Goal: Communication & Community: Ask a question

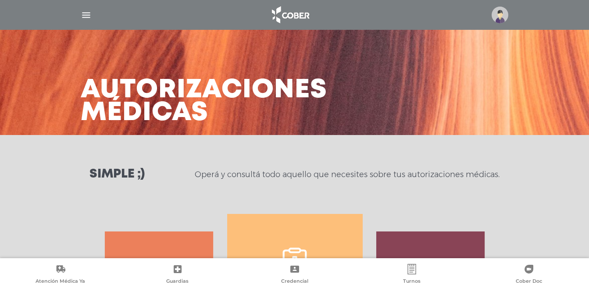
select select "**********"
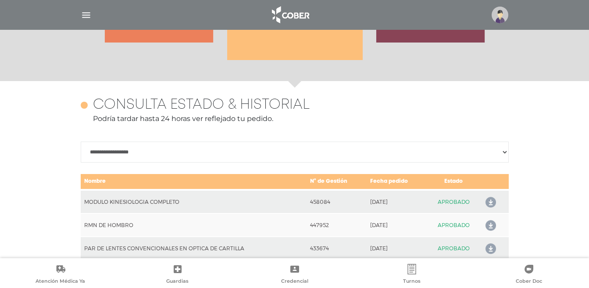
scroll to position [329, 0]
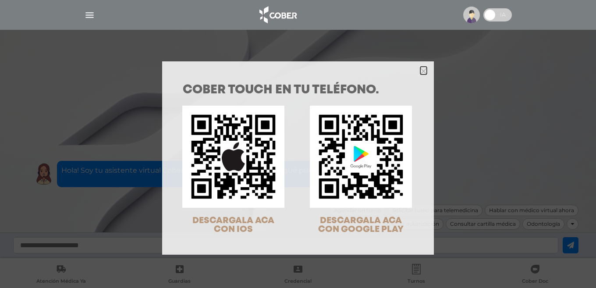
click at [421, 73] on icon "Close" at bounding box center [424, 71] width 7 height 7
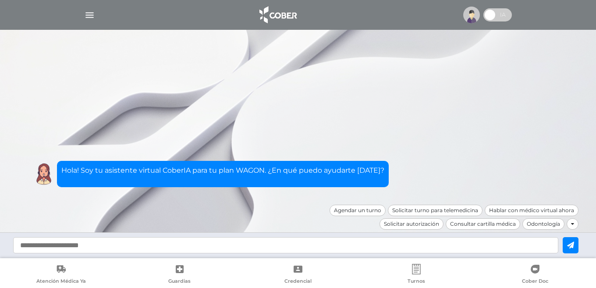
click at [86, 15] on img "button" at bounding box center [89, 15] width 11 height 11
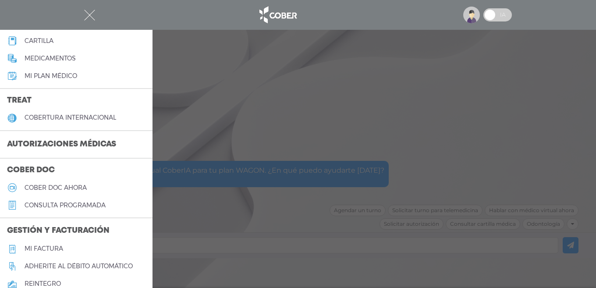
scroll to position [132, 0]
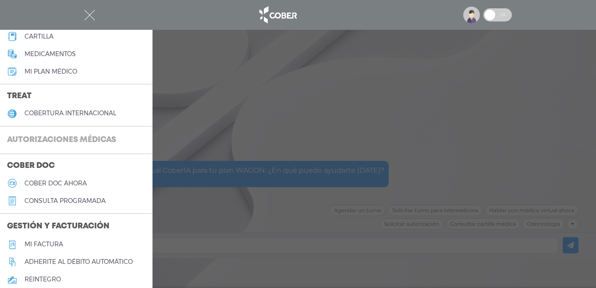
click at [59, 139] on h3 "Autorizaciones médicas" at bounding box center [61, 140] width 123 height 17
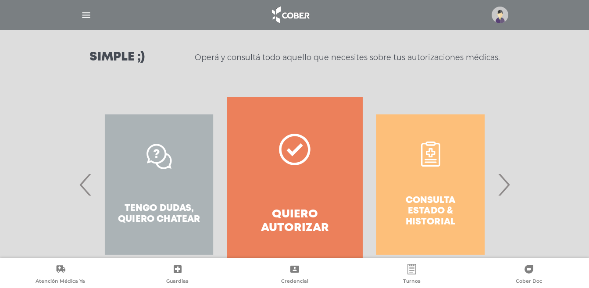
scroll to position [132, 0]
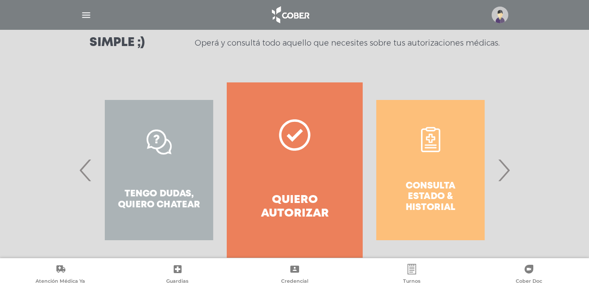
click at [84, 168] on span "‹" at bounding box center [85, 169] width 17 height 47
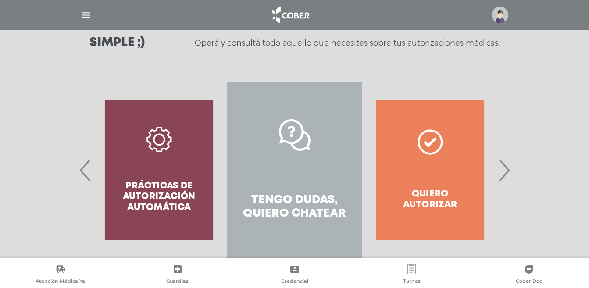
click at [509, 168] on span "›" at bounding box center [503, 169] width 17 height 47
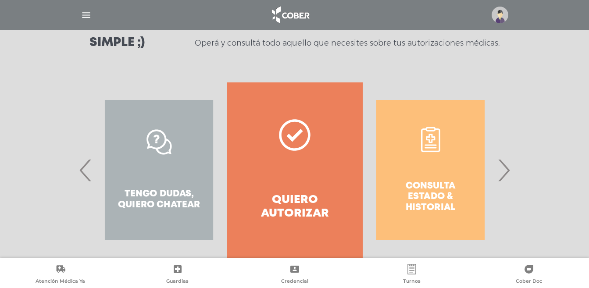
click at [506, 169] on span "›" at bounding box center [503, 169] width 17 height 47
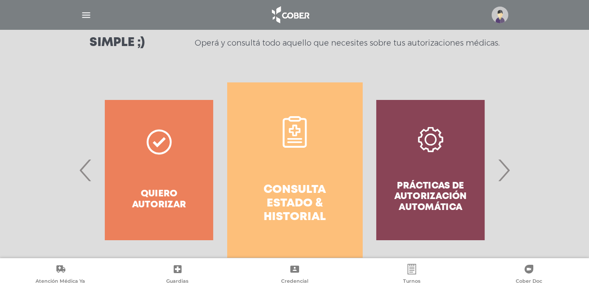
click at [294, 157] on link "Consulta estado & historial" at bounding box center [295, 169] width 136 height 175
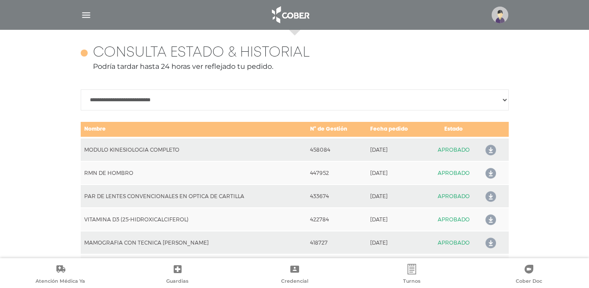
scroll to position [329, 0]
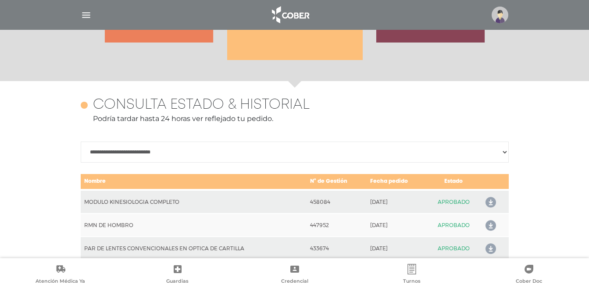
click at [504, 152] on select "**********" at bounding box center [295, 152] width 428 height 21
select select "**********"
click at [81, 142] on select "**********" at bounding box center [295, 152] width 428 height 21
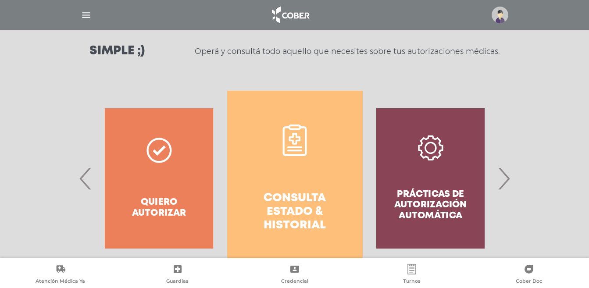
scroll to position [110, 0]
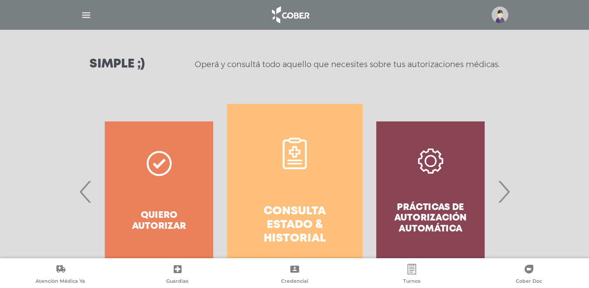
click at [425, 179] on div "Prácticas de autorización automática" at bounding box center [431, 191] width 136 height 175
click at [503, 195] on span "›" at bounding box center [503, 191] width 17 height 47
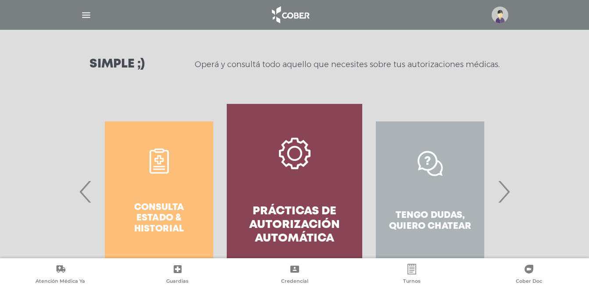
click at [343, 178] on link "Prácticas de autorización automática" at bounding box center [295, 191] width 136 height 175
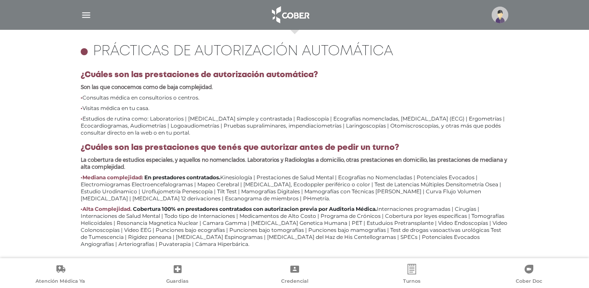
scroll to position [389, 0]
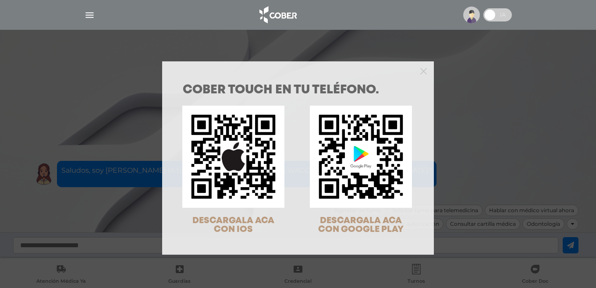
click at [84, 14] on div "COBER TOUCH en tu teléfono. DESCARGALA ACA CON IOS DESCARGALA ACA CON GOOGLE PL…" at bounding box center [298, 144] width 596 height 288
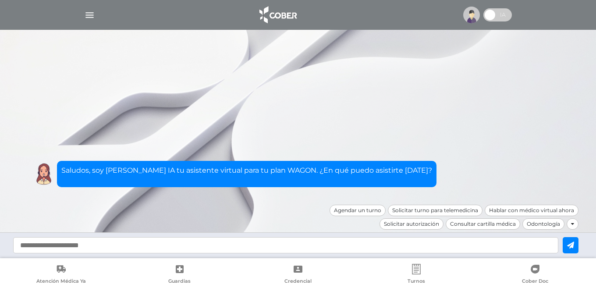
click at [90, 16] on img "button" at bounding box center [89, 15] width 11 height 11
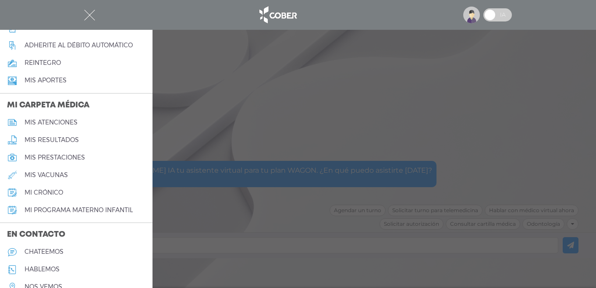
scroll to position [389, 0]
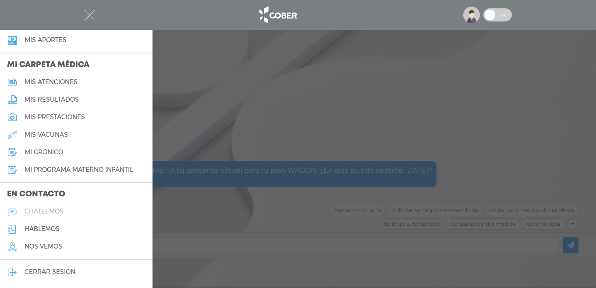
click at [36, 211] on h5 "chateemos" at bounding box center [44, 211] width 39 height 7
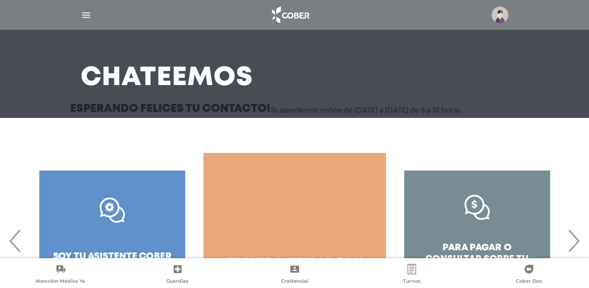
scroll to position [105, 0]
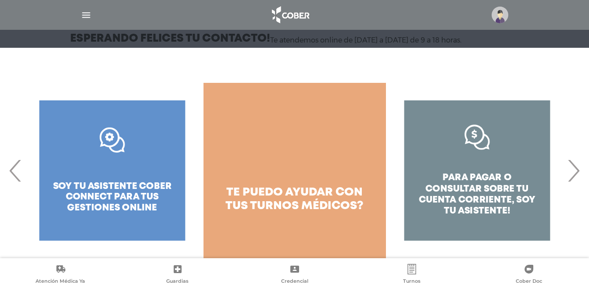
click at [575, 173] on span "›" at bounding box center [573, 170] width 17 height 47
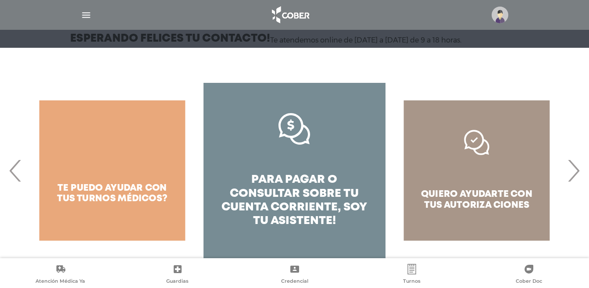
click at [574, 173] on span "›" at bounding box center [573, 170] width 17 height 47
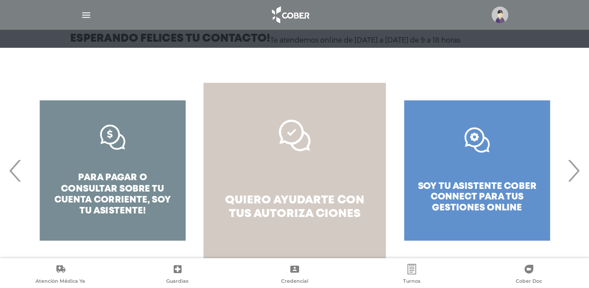
click at [293, 160] on link "quiero ayudarte con tus autoriza ciones" at bounding box center [294, 170] width 182 height 175
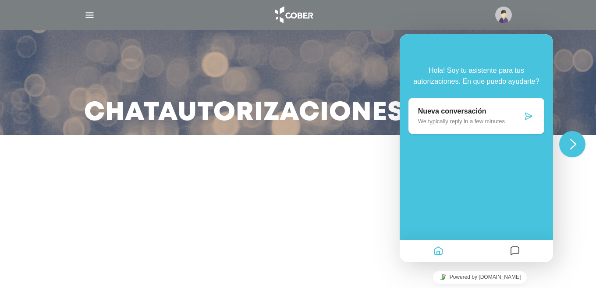
click at [418, 120] on div "Nueva conversación We typically reply in a few minutes" at bounding box center [477, 116] width 136 height 36
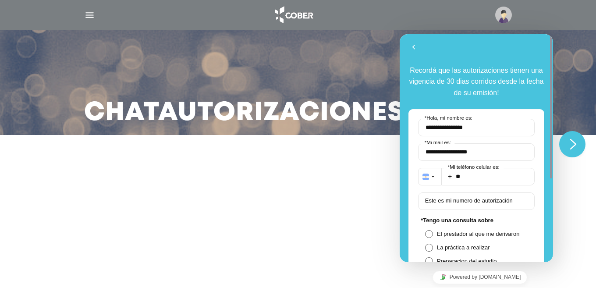
click at [307, 193] on main "Chat Autorizaciones" at bounding box center [298, 144] width 596 height 288
click at [413, 45] on button "Atrás" at bounding box center [414, 47] width 14 height 13
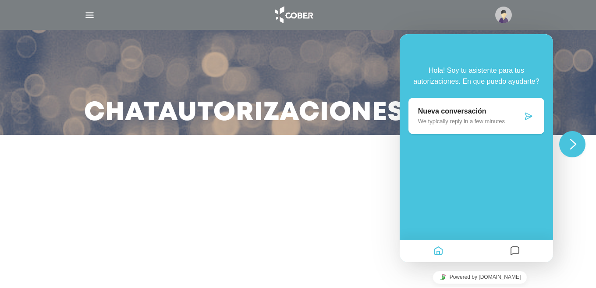
click at [89, 15] on img "button" at bounding box center [89, 15] width 11 height 11
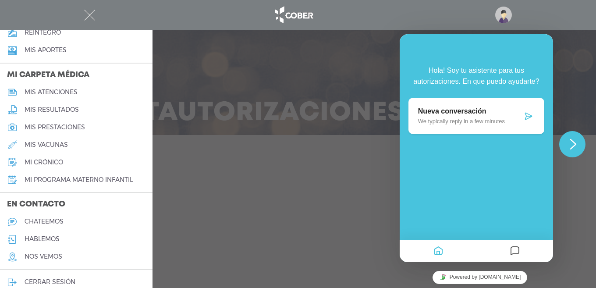
scroll to position [389, 0]
